Goal: Use online tool/utility

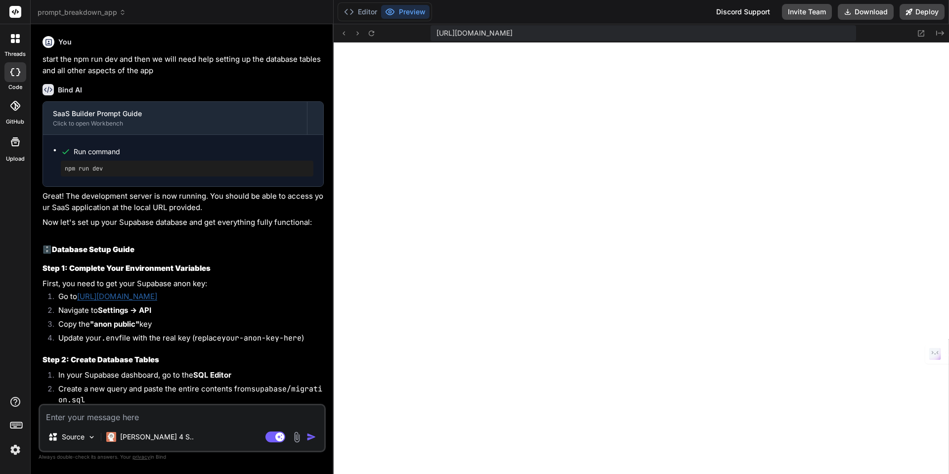
click at [18, 452] on img at bounding box center [15, 449] width 17 height 17
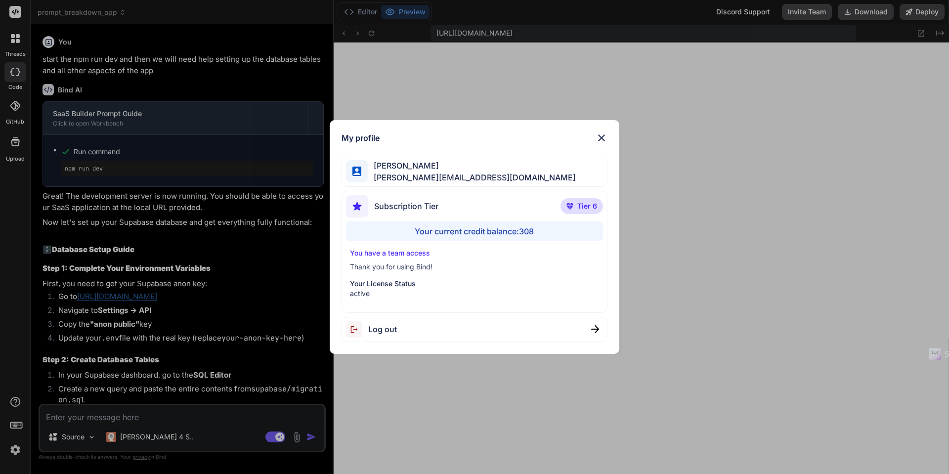
click at [600, 137] on img at bounding box center [601, 138] width 12 height 12
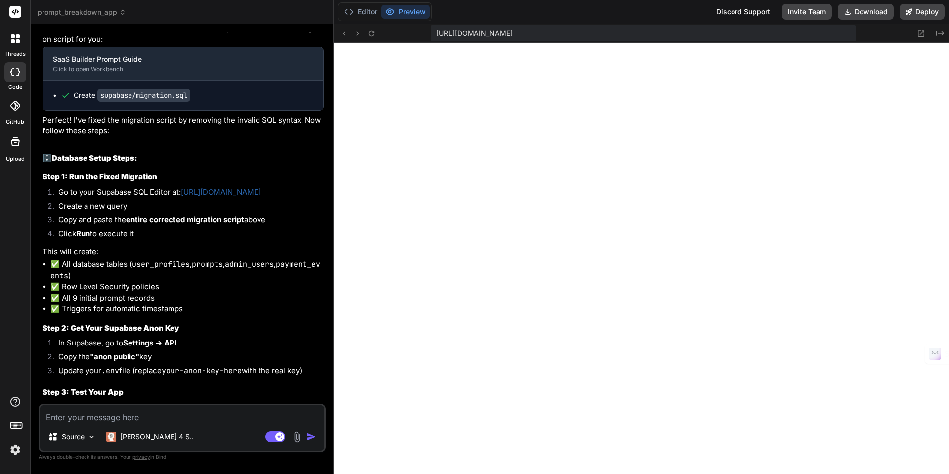
scroll to position [665, 0]
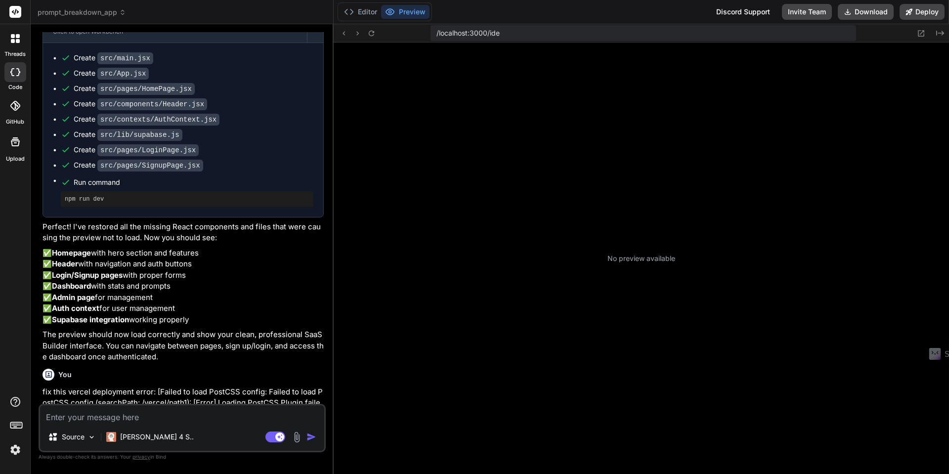
scroll to position [75, 0]
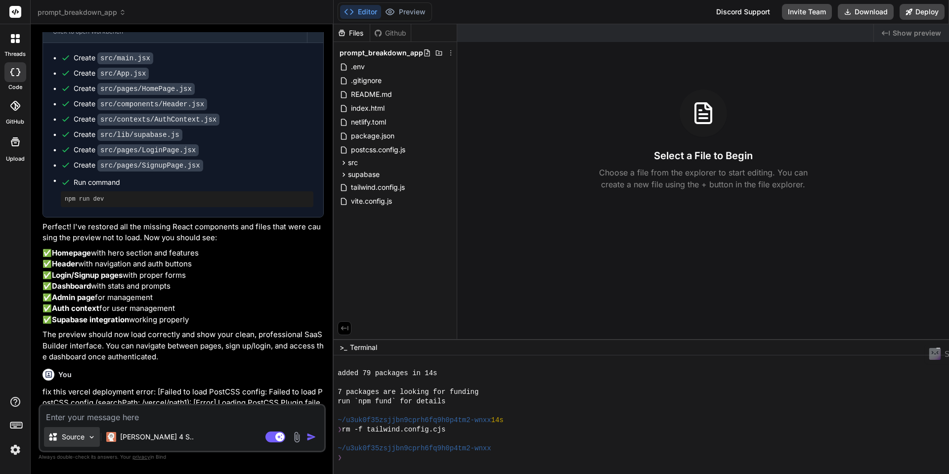
click at [95, 436] on img at bounding box center [91, 437] width 8 height 8
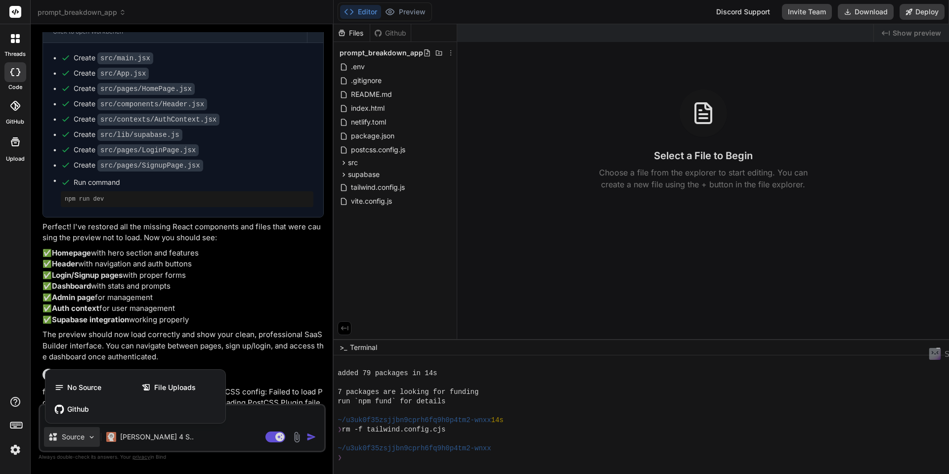
click at [231, 432] on div at bounding box center [474, 237] width 949 height 474
type textarea "x"
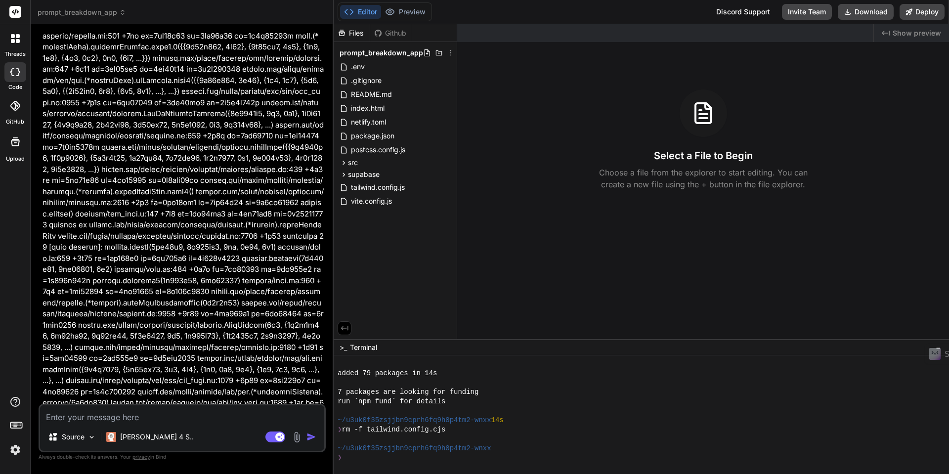
scroll to position [1182, 0]
